Goal: Information Seeking & Learning: Find contact information

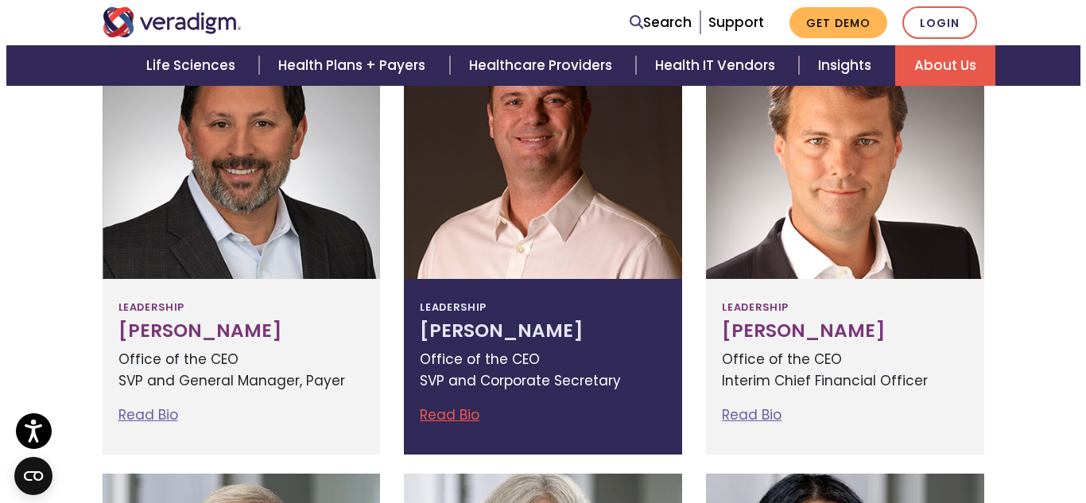
scroll to position [681, 0]
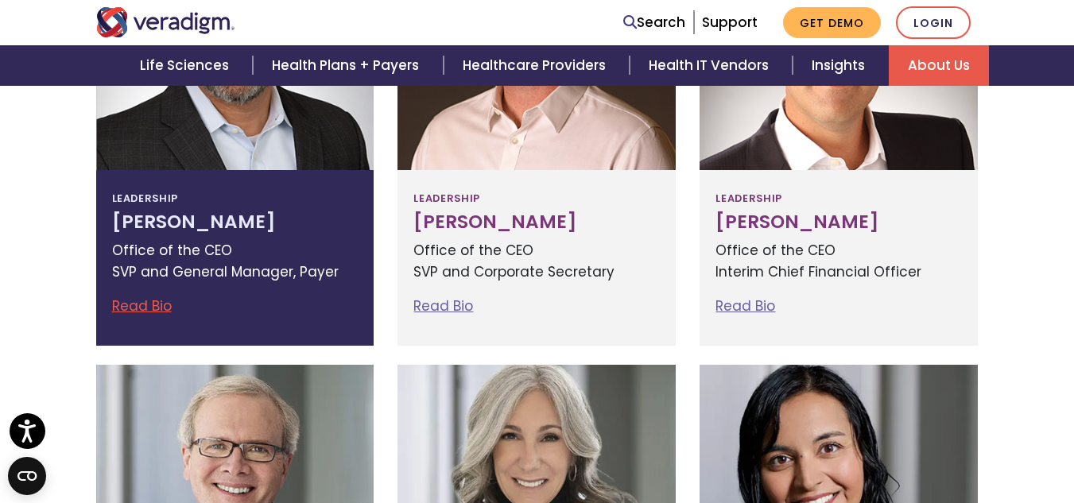
click at [204, 215] on h3 "Jay Bhattacharyya" at bounding box center [235, 222] width 246 height 22
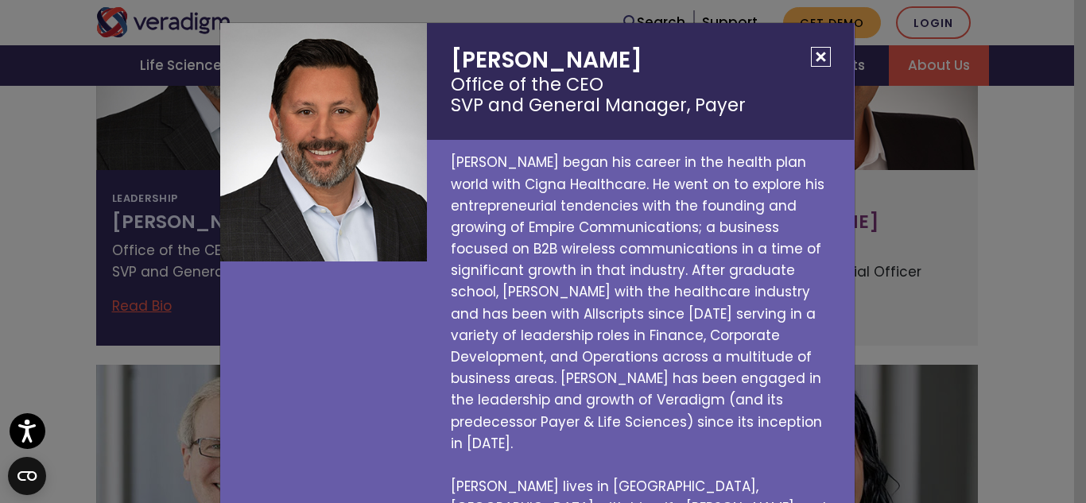
click at [492, 58] on h2 "Jay Bhattacharyya Office of the CEO SVP and General Manager, Payer" at bounding box center [640, 81] width 427 height 117
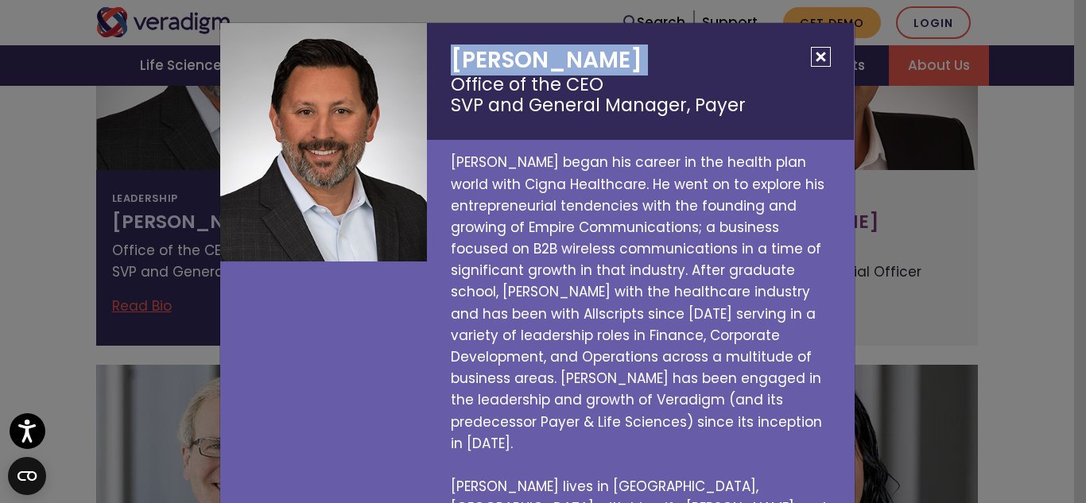
click at [492, 58] on h2 "Jay Bhattacharyya Office of the CEO SVP and General Manager, Payer" at bounding box center [640, 81] width 427 height 117
copy h2 "[PERSON_NAME]"
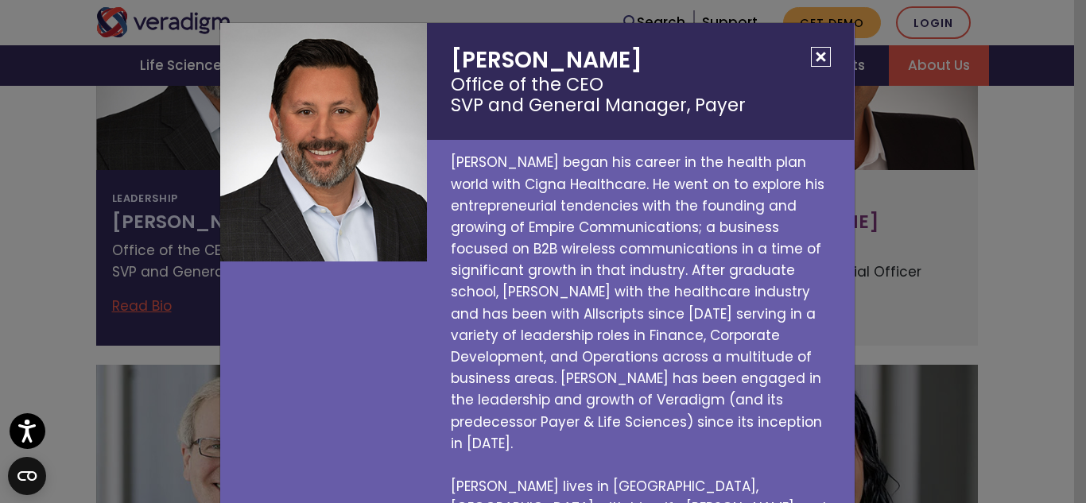
click at [581, 78] on small "Office of the CEO SVP and General Manager, Payer" at bounding box center [640, 95] width 379 height 43
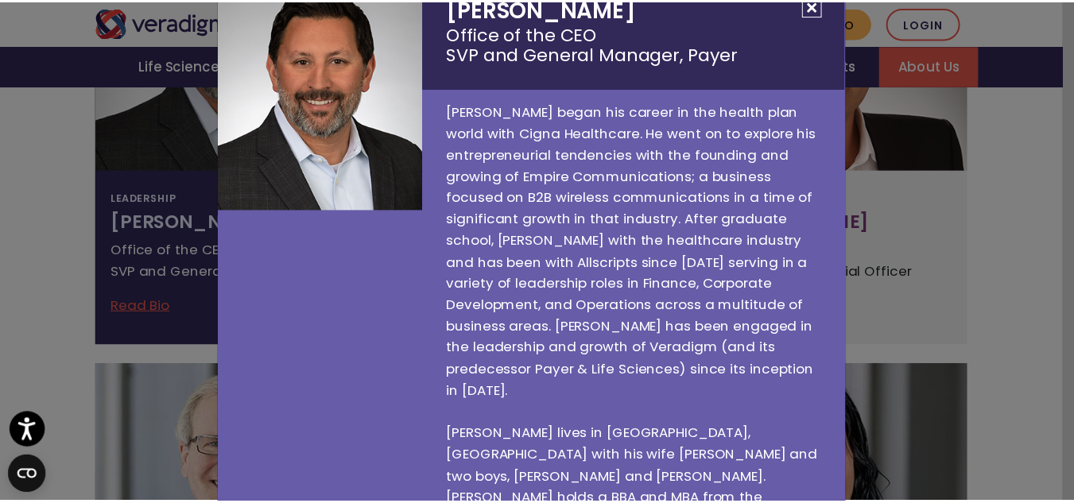
scroll to position [0, 0]
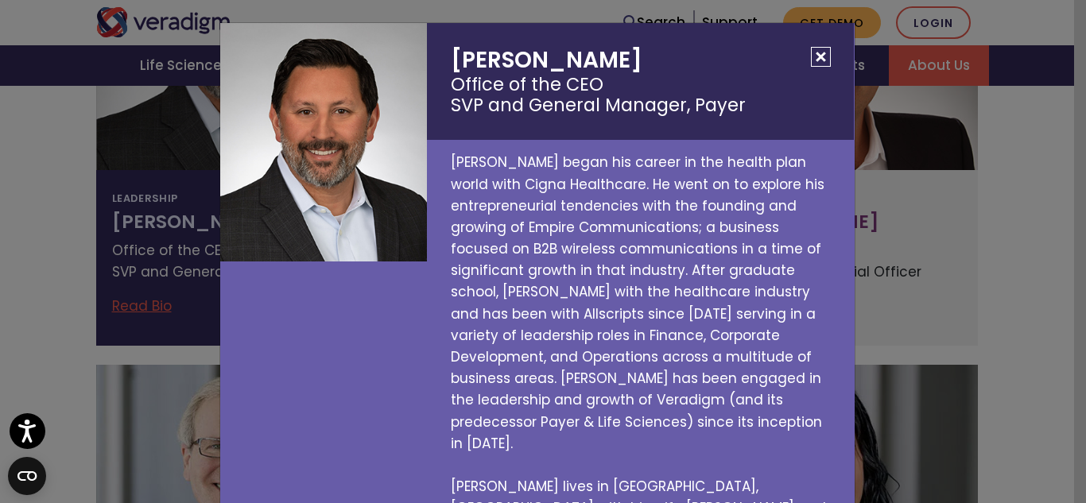
click at [813, 59] on button "Close" at bounding box center [821, 57] width 20 height 20
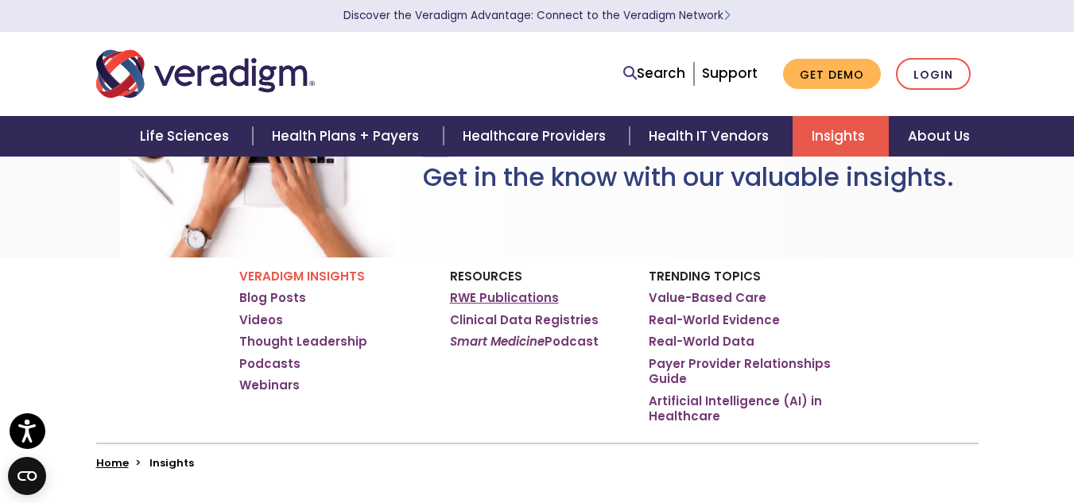
scroll to position [91, 0]
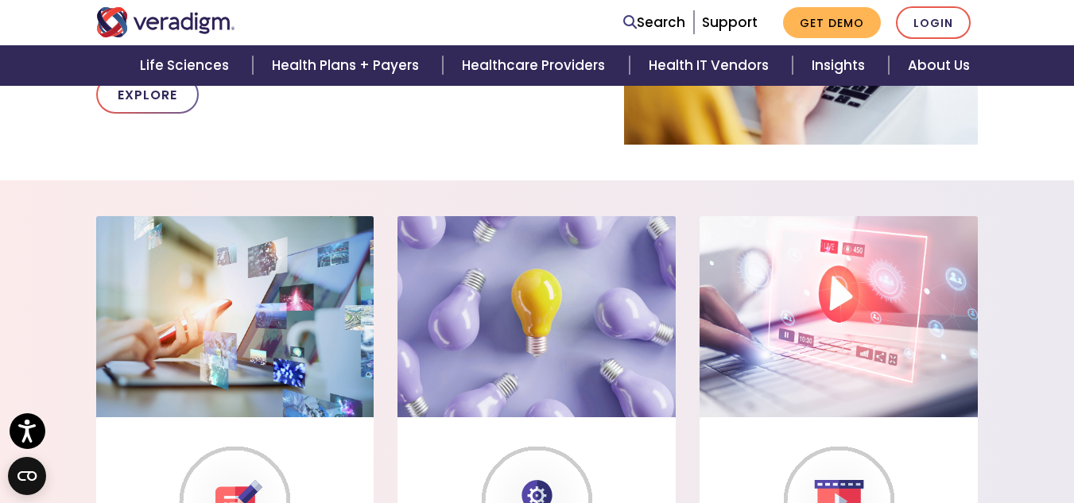
scroll to position [1085, 0]
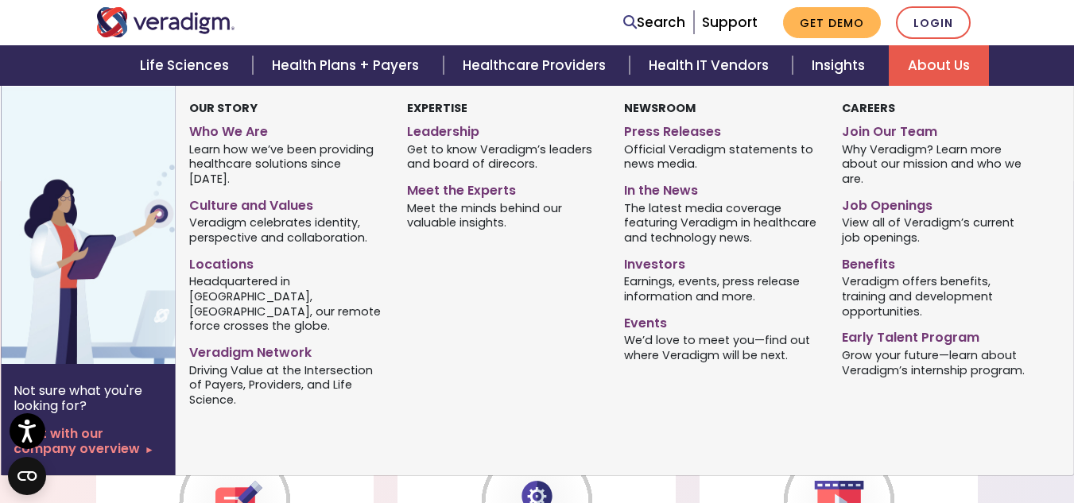
click at [923, 72] on link "About Us" at bounding box center [939, 65] width 100 height 41
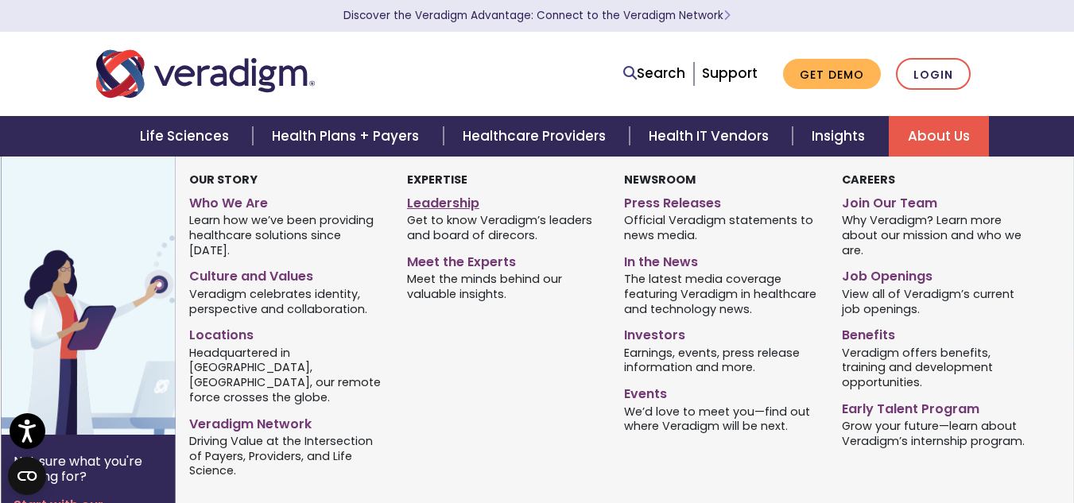
click at [433, 203] on link "Leadership" at bounding box center [503, 200] width 193 height 23
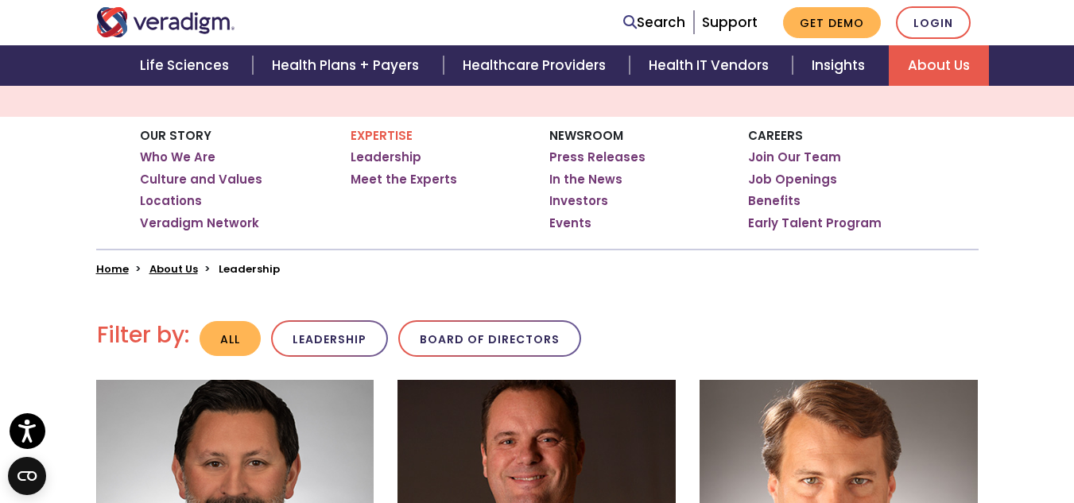
scroll to position [234, 0]
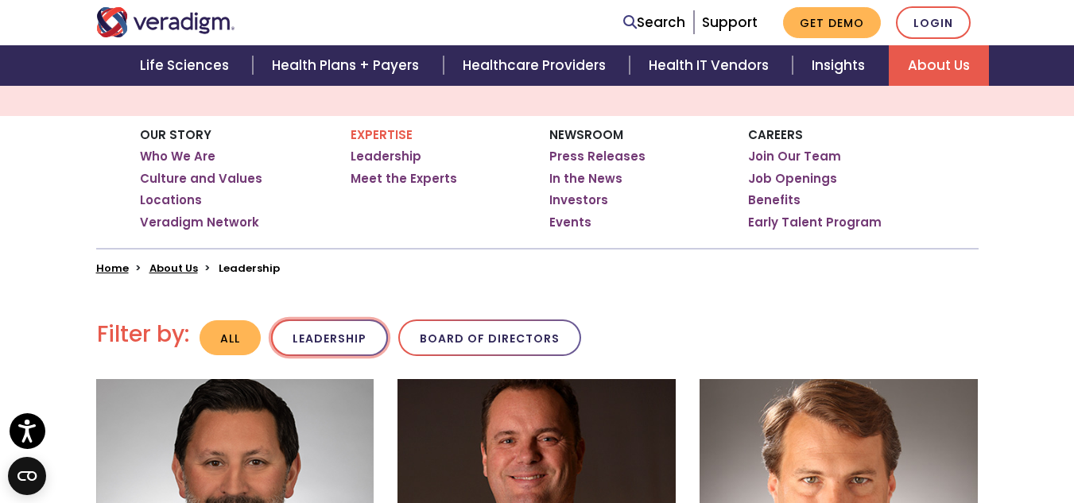
click at [328, 347] on button "Leadership" at bounding box center [329, 338] width 117 height 37
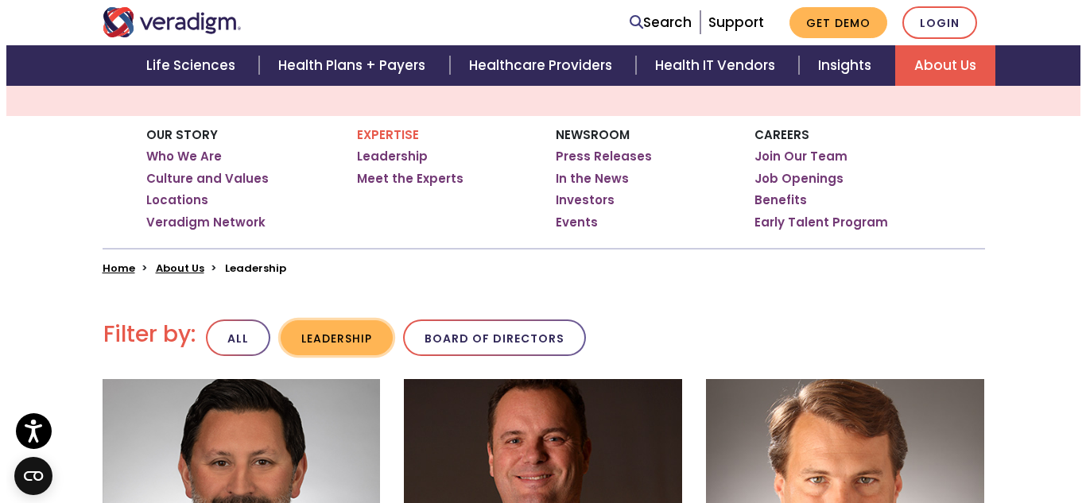
scroll to position [605, 0]
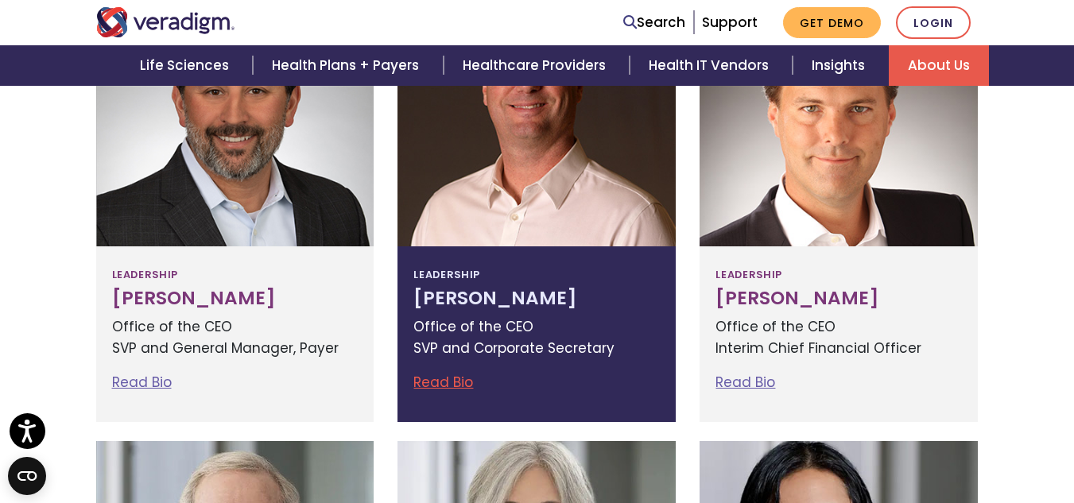
click at [452, 290] on h3 "[PERSON_NAME]" at bounding box center [536, 299] width 246 height 22
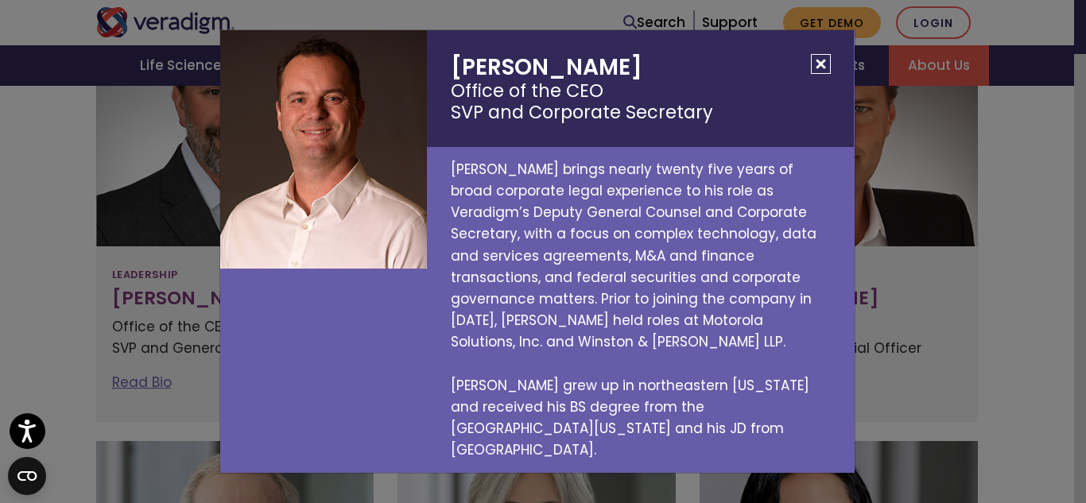
click at [505, 91] on h2 "[PERSON_NAME] Office of the CEO SVP and Corporate Secretary" at bounding box center [640, 88] width 427 height 117
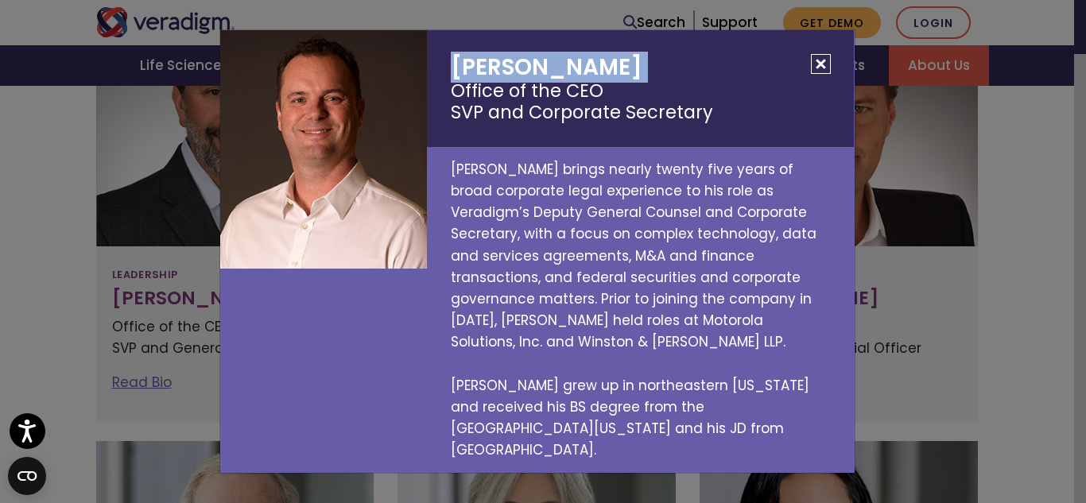
click at [505, 91] on h2 "[PERSON_NAME] Office of the CEO SVP and Corporate Secretary" at bounding box center [640, 88] width 427 height 117
copy h2 "[PERSON_NAME]"
click at [824, 74] on button "Close" at bounding box center [821, 64] width 20 height 20
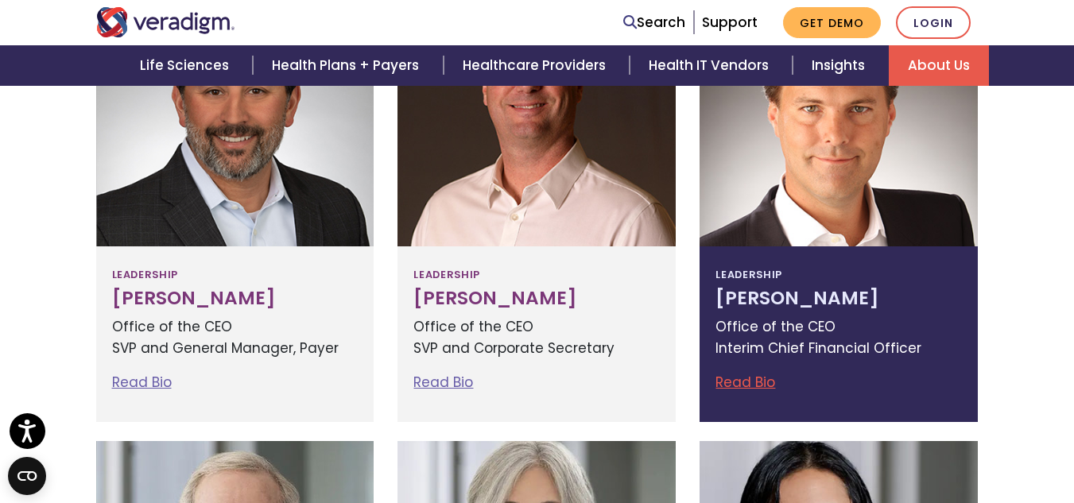
click at [766, 198] on div at bounding box center [839, 127] width 278 height 239
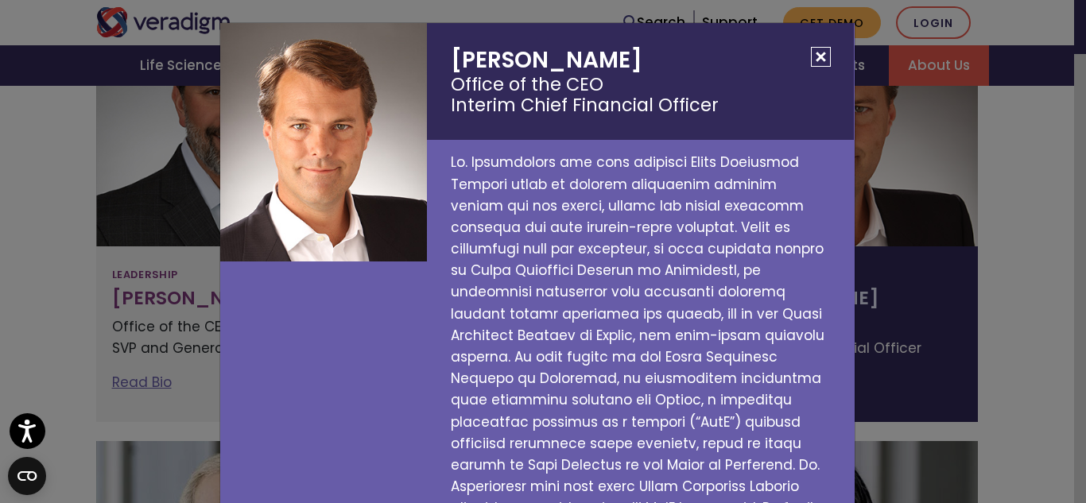
click at [480, 56] on h2 "[PERSON_NAME] Office of the CEO Interim Chief Financial Officer" at bounding box center [640, 81] width 427 height 117
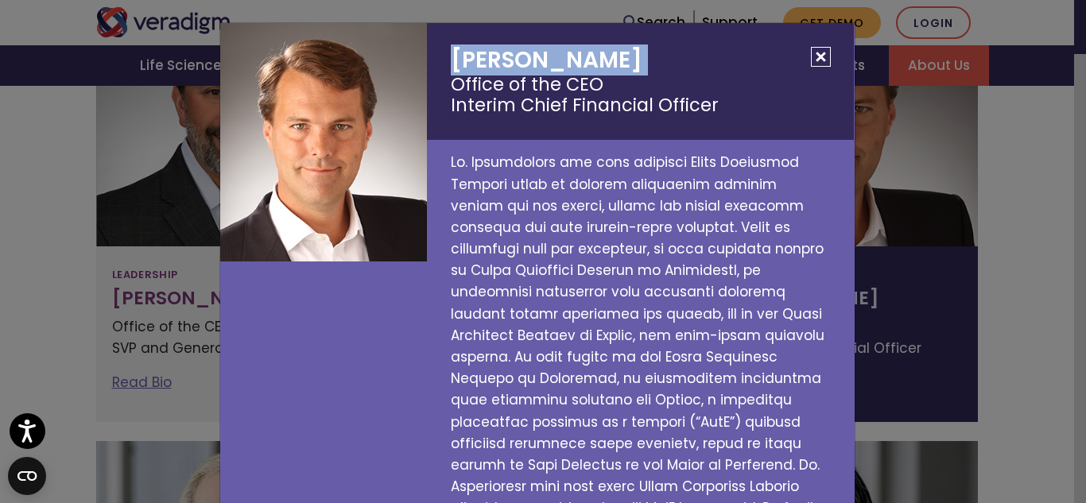
click at [480, 56] on h2 "[PERSON_NAME] Office of the CEO Interim Chief Financial Officer" at bounding box center [640, 81] width 427 height 117
copy h2 "[PERSON_NAME]"
